Goal: Task Accomplishment & Management: Use online tool/utility

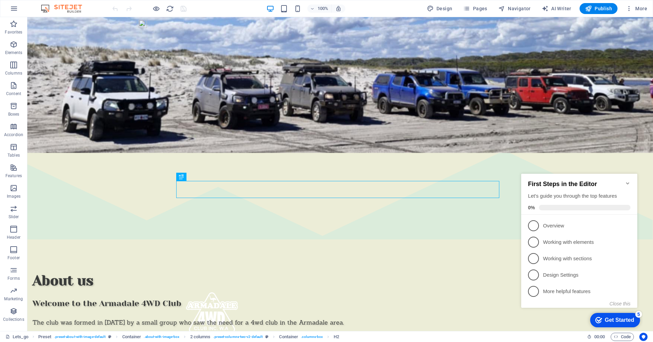
click at [629, 180] on icon "Minimize checklist" at bounding box center [627, 182] width 5 height 5
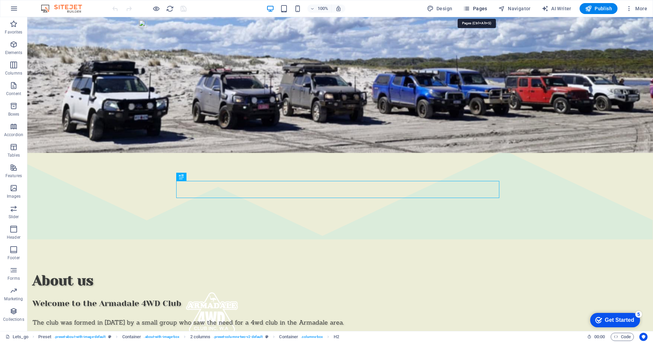
click at [480, 10] on span "Pages" at bounding box center [475, 8] width 24 height 7
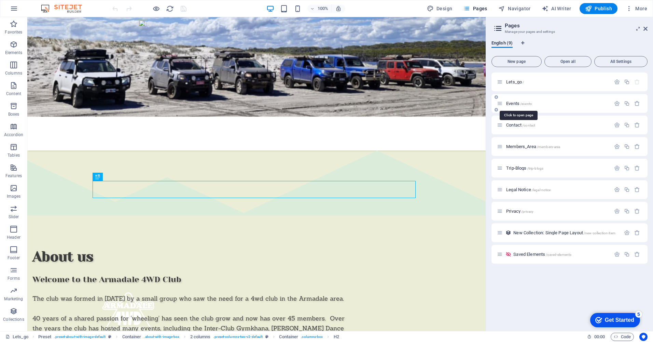
click at [524, 105] on span "/events" at bounding box center [526, 104] width 12 height 4
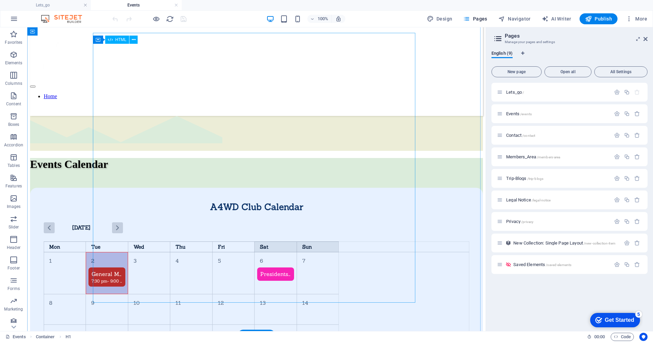
scroll to position [421, 0]
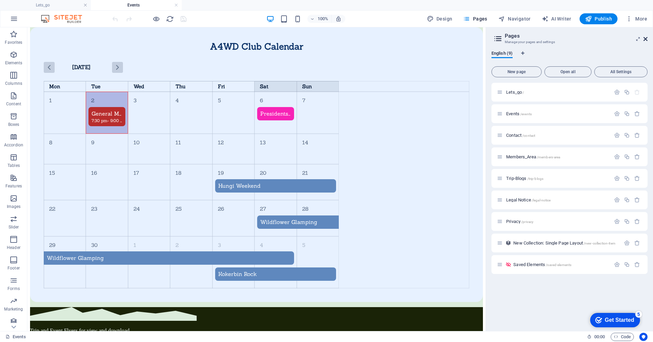
click at [646, 40] on icon at bounding box center [646, 38] width 4 height 5
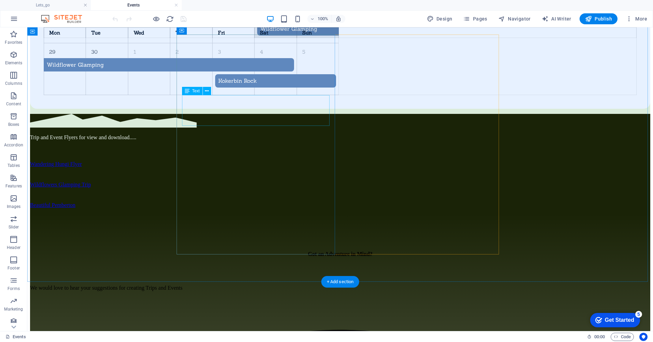
scroll to position [455, 0]
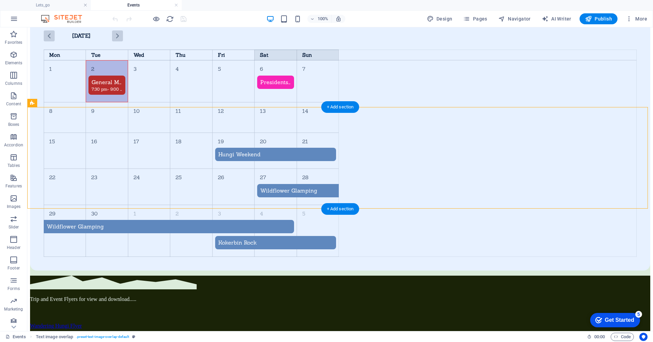
drag, startPoint x: 153, startPoint y: 126, endPoint x: 200, endPoint y: 150, distance: 53.2
click at [200, 275] on div "Trip and Event Flyers for view and download..... Wandering Hungi Flyer 164.1 KB…" at bounding box center [340, 325] width 620 height 100
click at [211, 129] on icon at bounding box center [212, 129] width 4 height 7
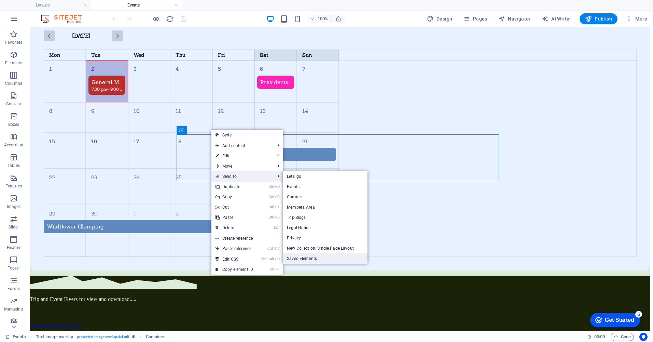
click at [319, 257] on link "Saved Elements" at bounding box center [325, 258] width 85 height 10
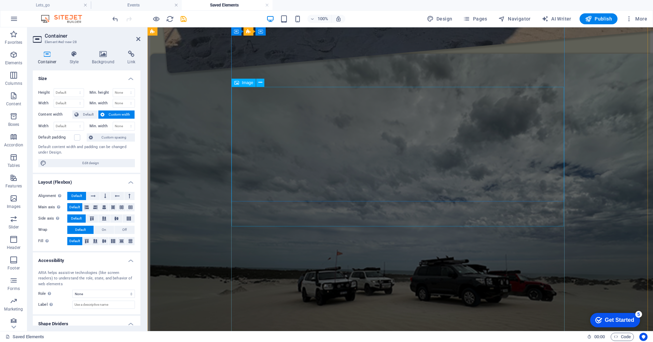
scroll to position [647, 0]
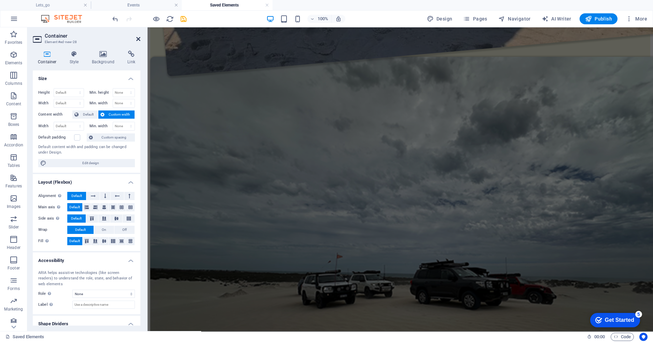
click at [137, 38] on icon at bounding box center [138, 38] width 4 height 5
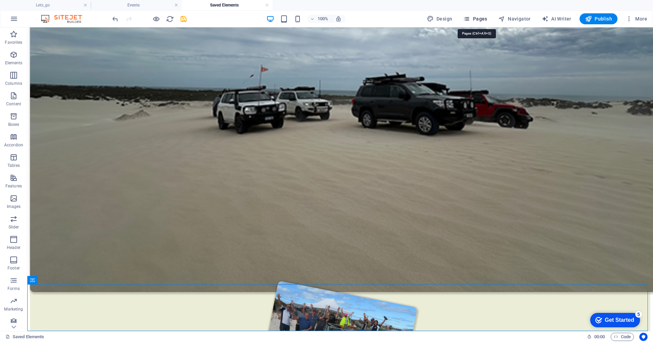
click at [480, 19] on span "Pages" at bounding box center [475, 18] width 24 height 7
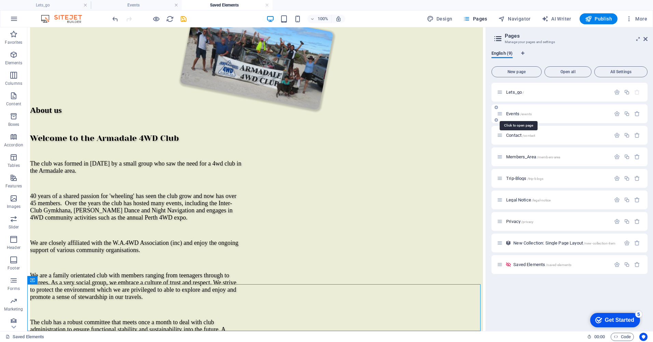
click at [525, 113] on span "/events" at bounding box center [526, 114] width 12 height 4
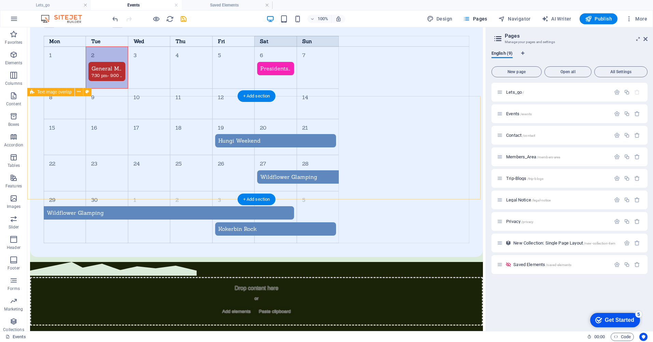
click at [160, 262] on div "Drop content here or Add elements Paste clipboard" at bounding box center [256, 294] width 453 height 64
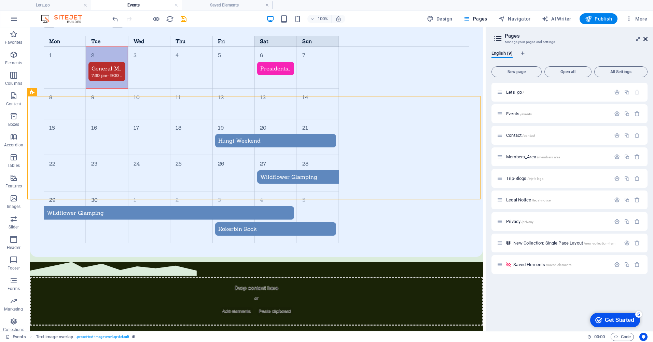
click at [645, 41] on icon at bounding box center [646, 38] width 4 height 5
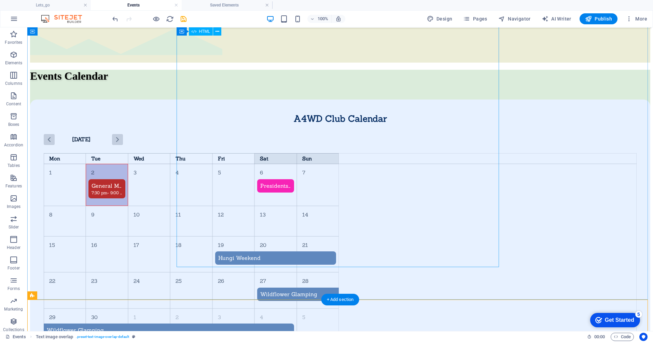
scroll to position [432, 0]
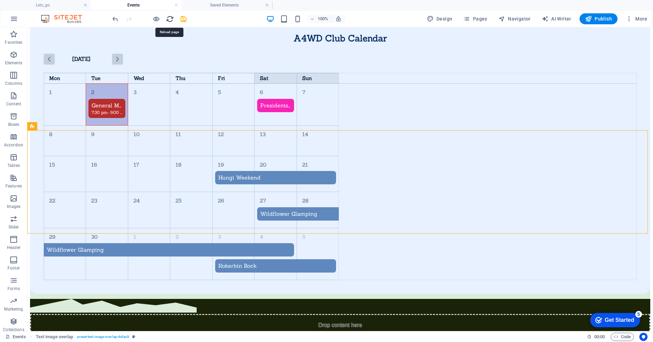
click at [171, 20] on icon "reload" at bounding box center [170, 19] width 8 height 8
click at [186, 19] on icon "save" at bounding box center [184, 19] width 8 height 8
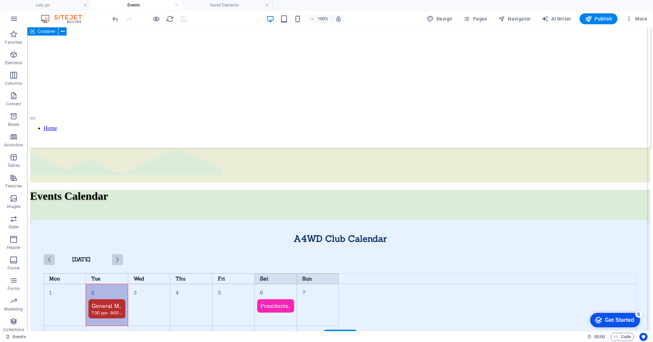
scroll to position [227, 0]
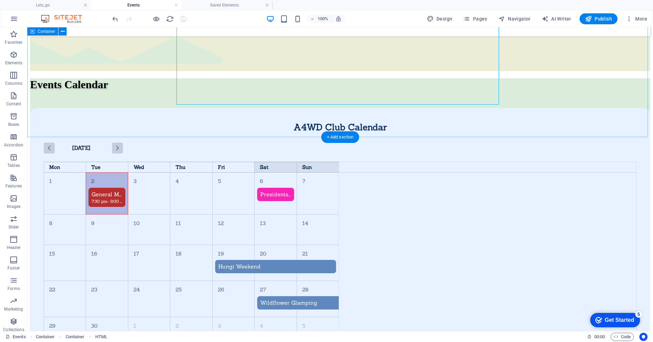
scroll to position [329, 0]
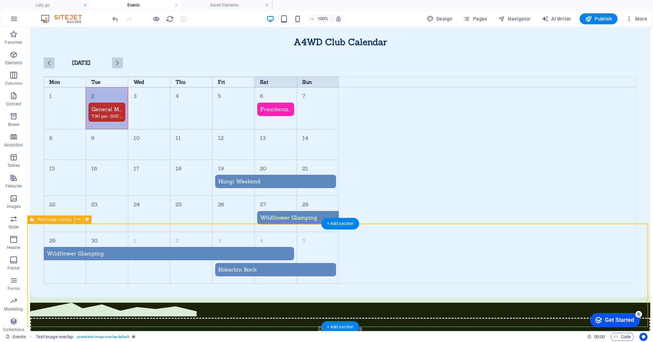
scroll to position [432, 0]
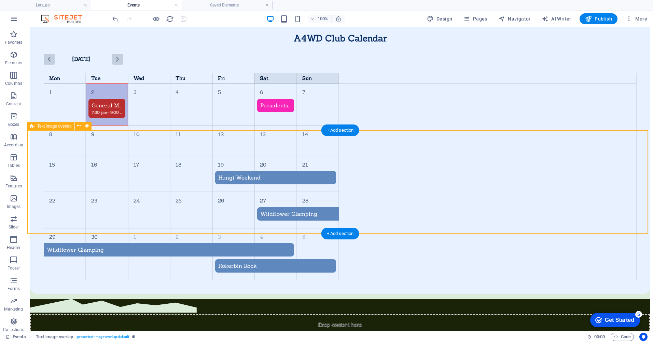
click at [265, 299] on div "Drop content here or Add elements Paste clipboard" at bounding box center [340, 331] width 620 height 64
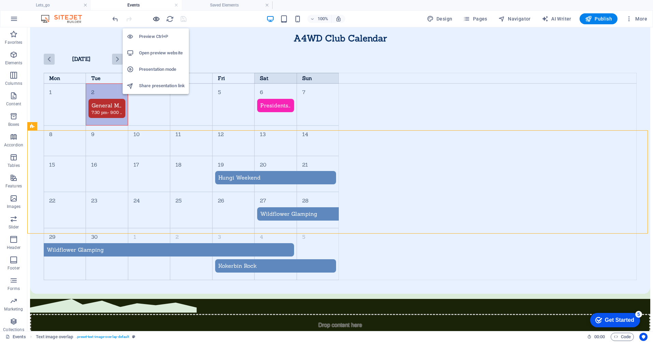
click at [157, 20] on icon "button" at bounding box center [156, 19] width 8 height 8
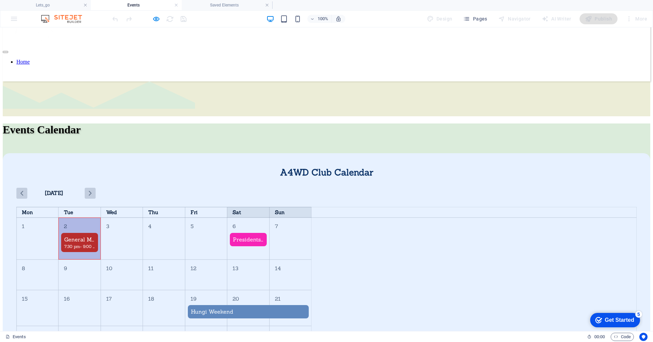
scroll to position [295, 0]
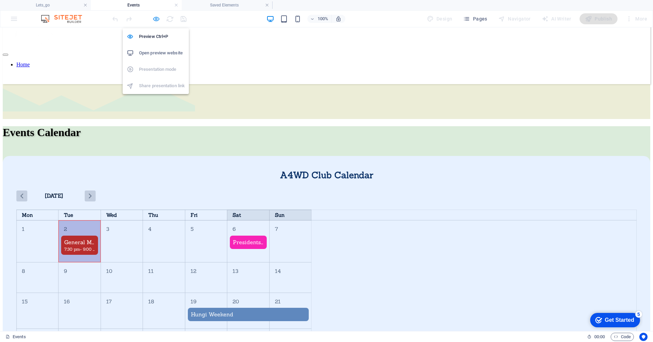
click at [156, 20] on icon "button" at bounding box center [156, 19] width 8 height 8
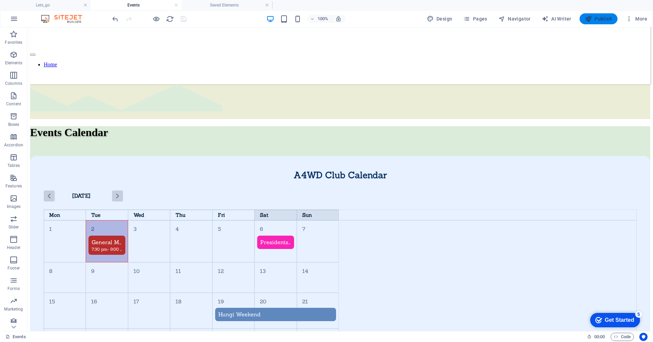
click at [596, 18] on span "Publish" at bounding box center [598, 18] width 27 height 7
